Goal: Find specific page/section: Find specific page/section

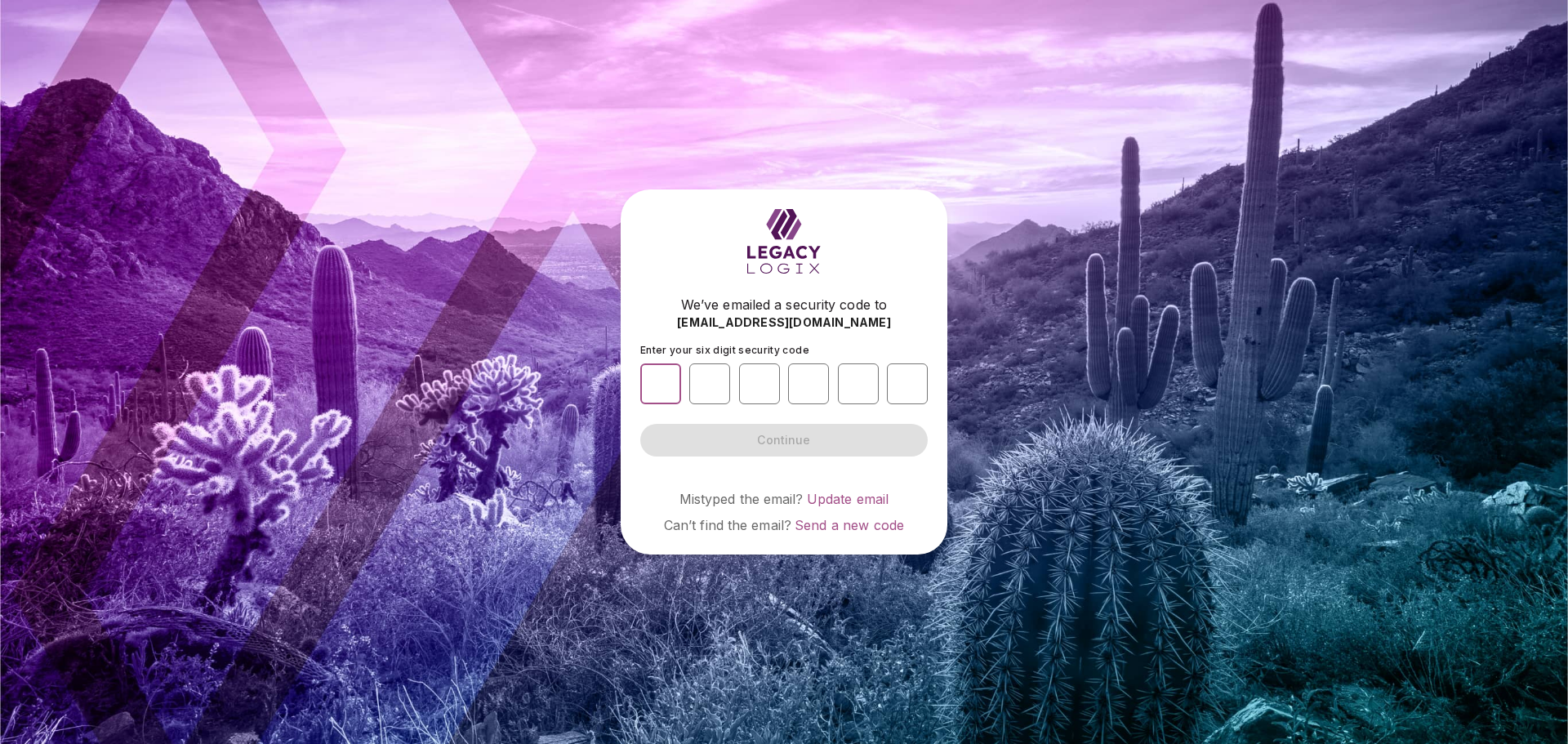
click at [657, 376] on input "number" at bounding box center [660, 383] width 41 height 41
type input "*"
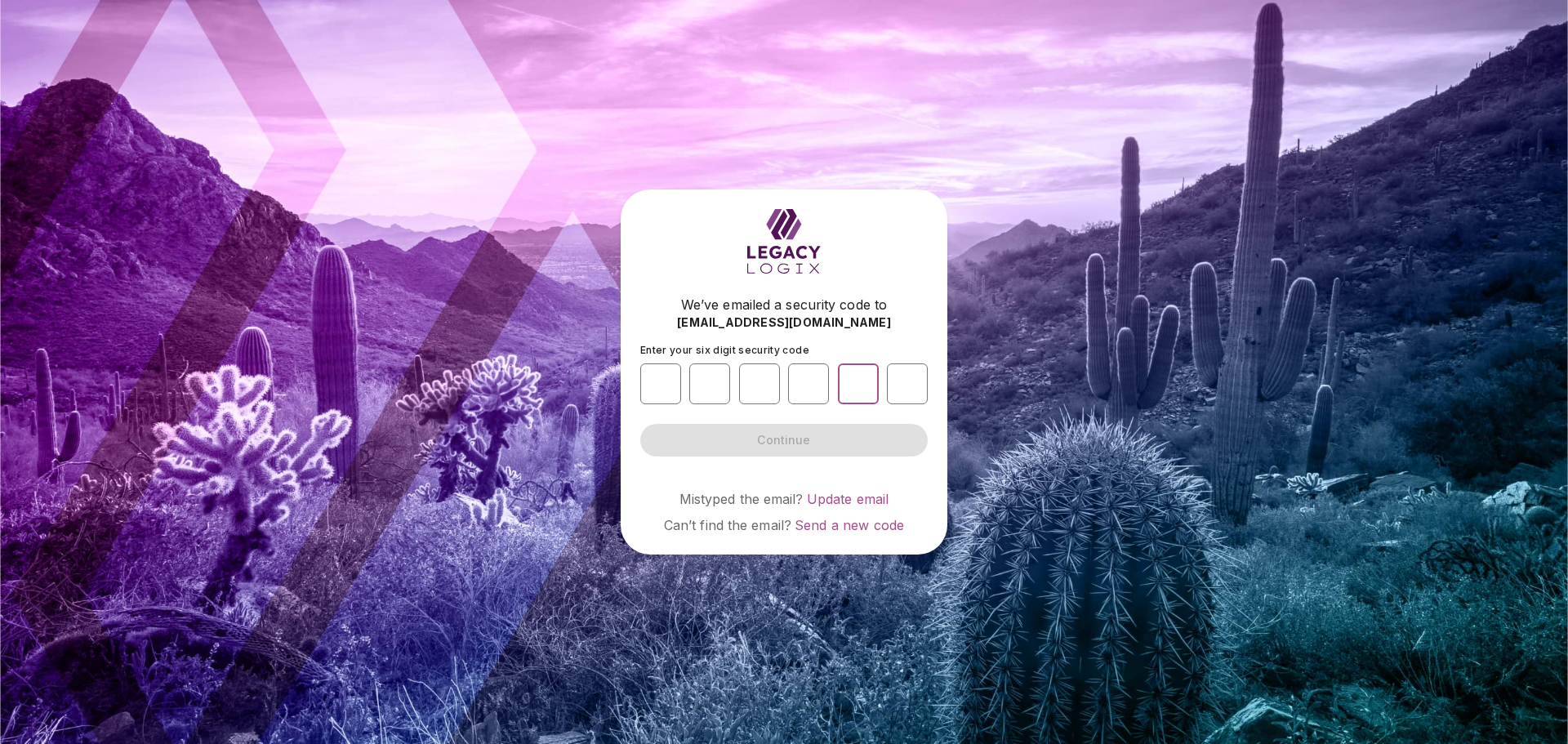
type input "*"
click at [790, 443] on span "Continue" at bounding box center [784, 440] width 53 height 16
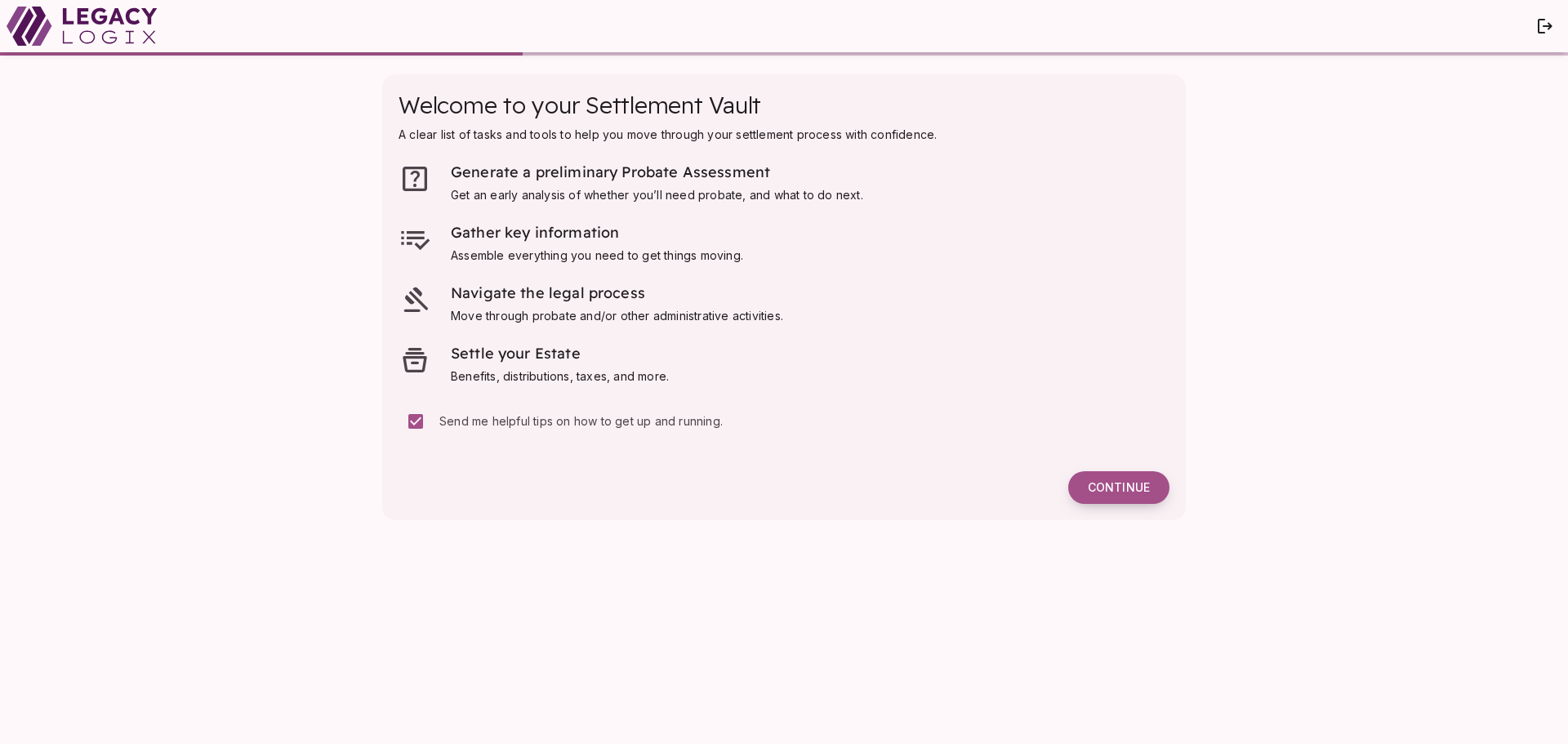
click at [1127, 489] on span "Continue" at bounding box center [1119, 488] width 62 height 15
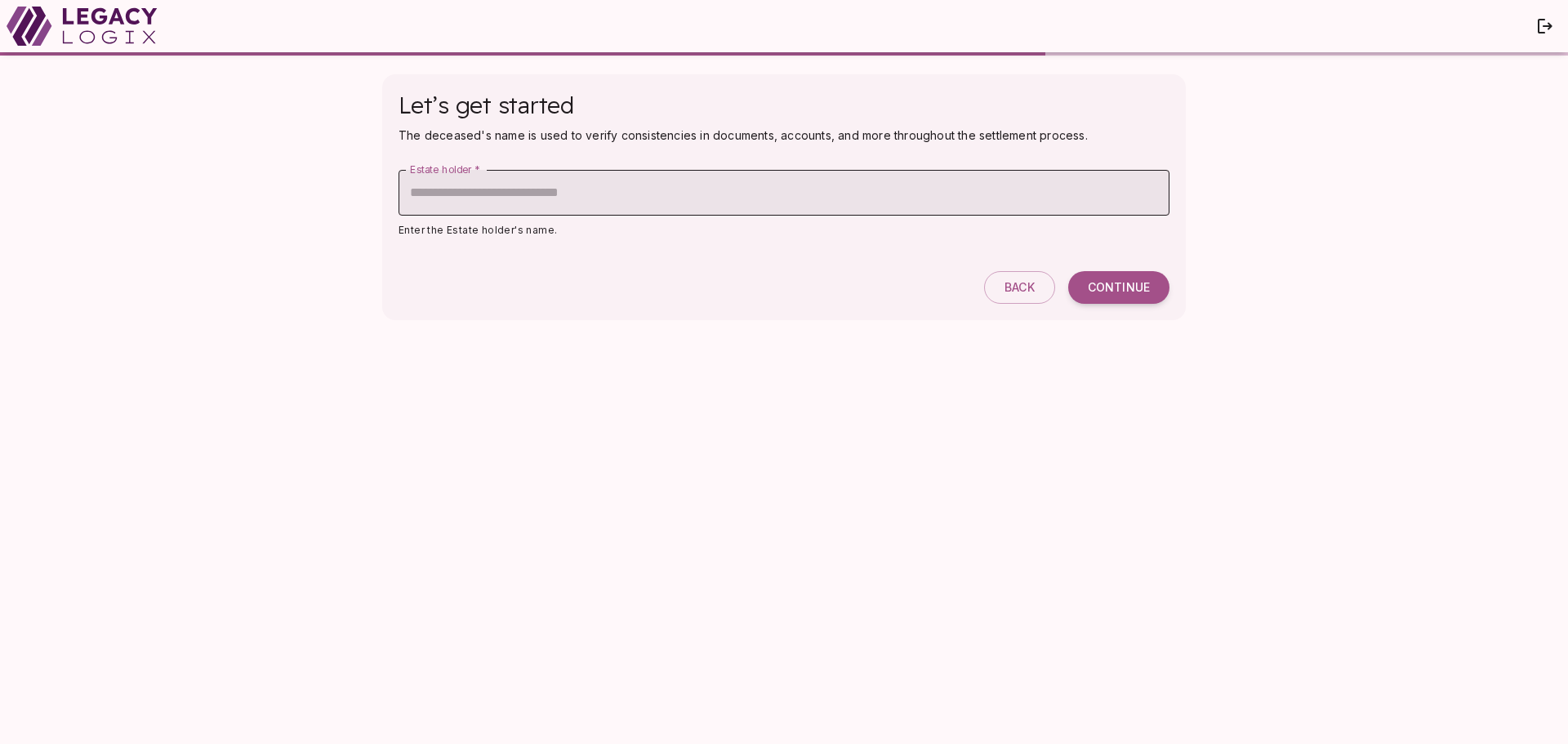
click at [471, 194] on input "Estate holder   *" at bounding box center [784, 193] width 771 height 45
